Goal: Check status

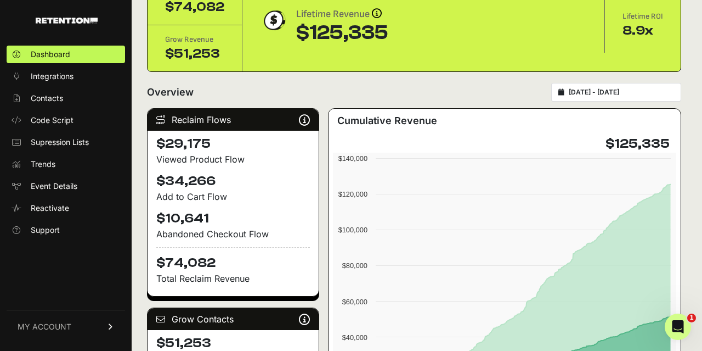
click at [635, 92] on input "2023-11-30 - 2025-09-17" at bounding box center [621, 92] width 105 height 9
type input "2023-11-30"
type input "2025-09-17"
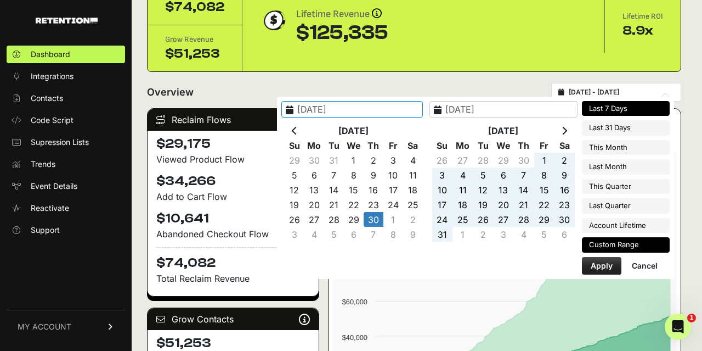
type input "2025-09-10"
type input "2025-09-16"
type input "2023-11-30"
type input "2025-09-17"
type input "2025-09-10"
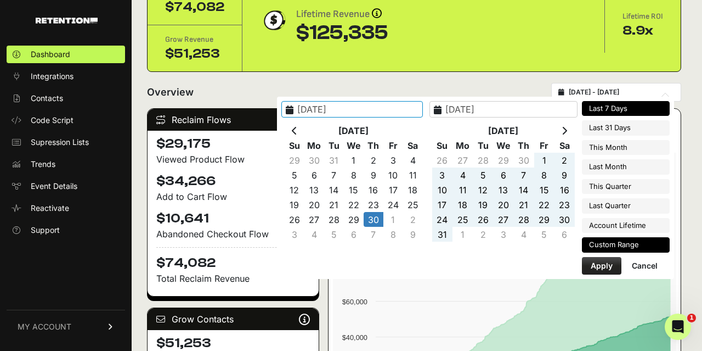
type input "2025-09-16"
click at [612, 111] on li "Last 7 Days" at bounding box center [626, 108] width 88 height 15
type input "2025-09-10 - 2025-09-16"
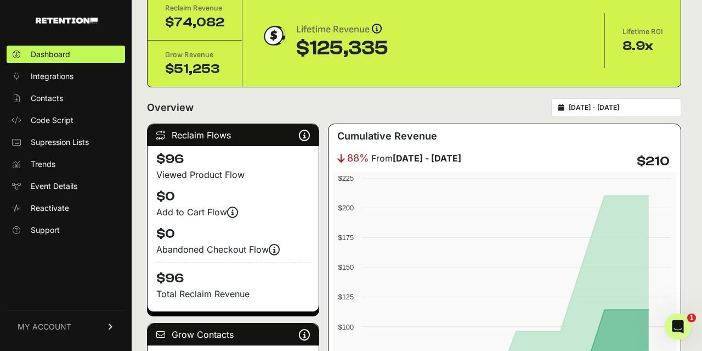
scroll to position [50, 0]
